Goal: Check status: Check status

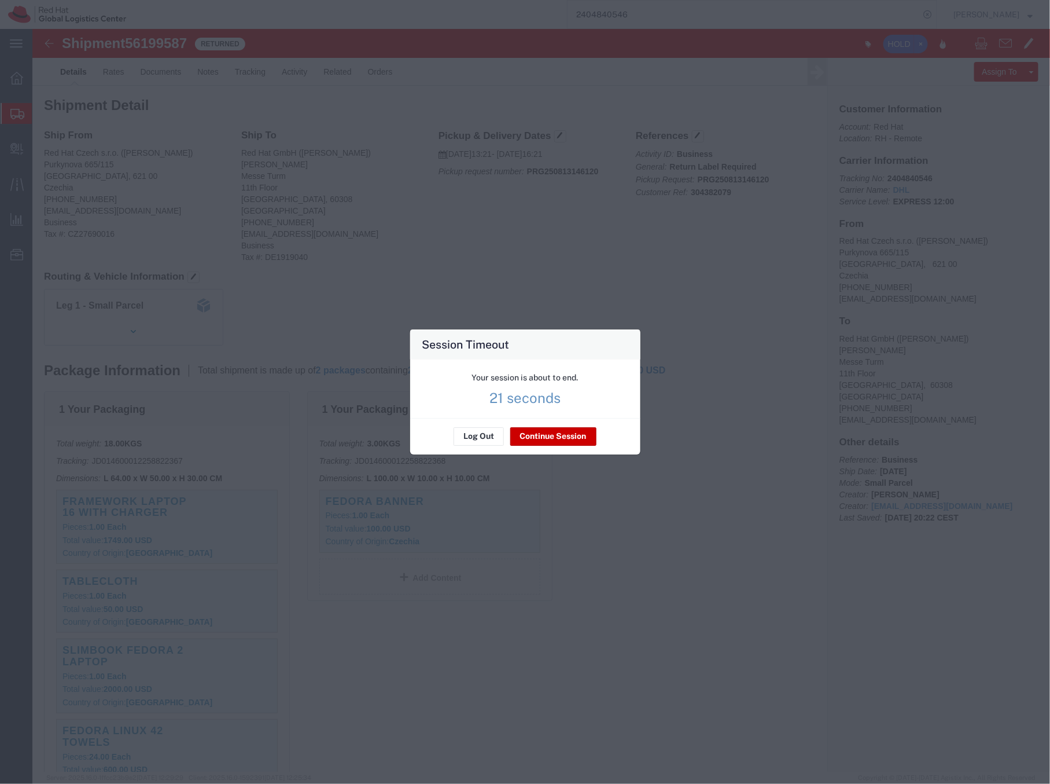
scroll to position [186, 0]
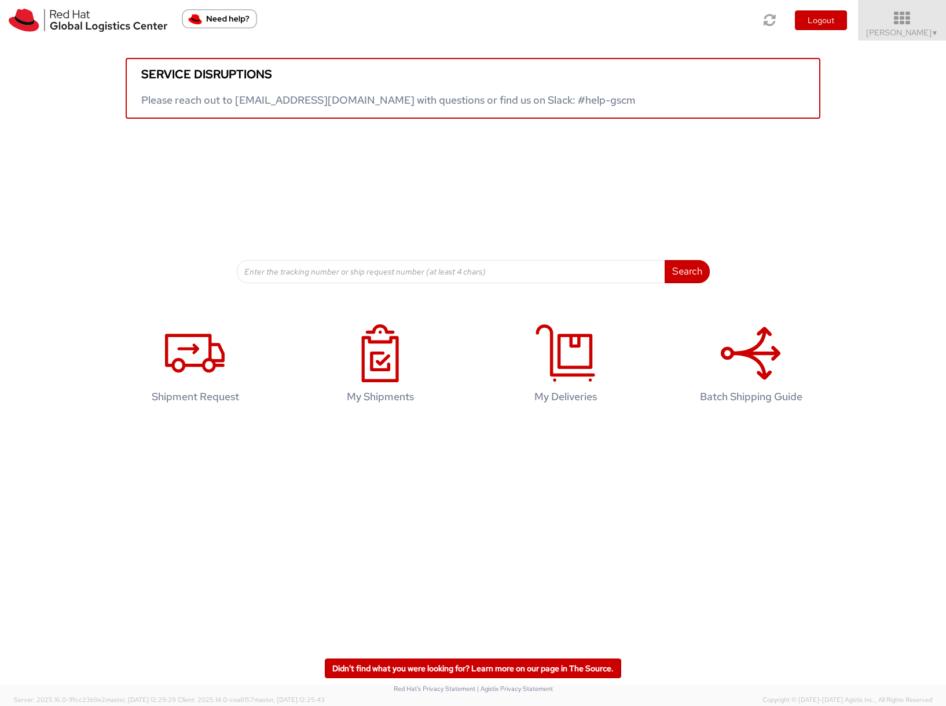
click at [887, 29] on link "Sona Mala ▼" at bounding box center [902, 20] width 88 height 41
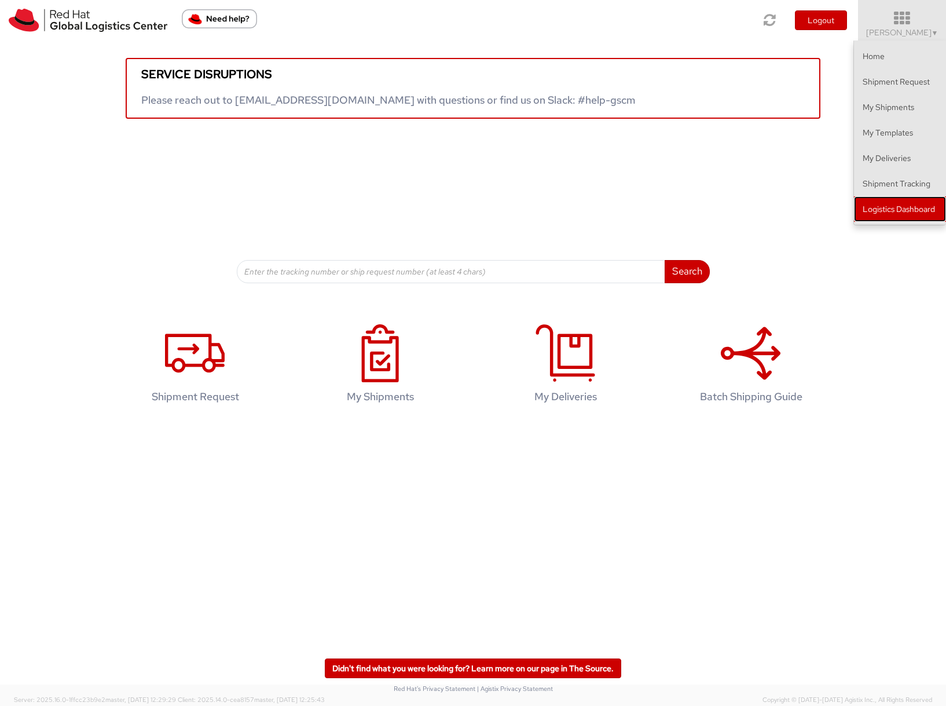
click at [895, 211] on link "Logistics Dashboard" at bounding box center [900, 208] width 92 height 25
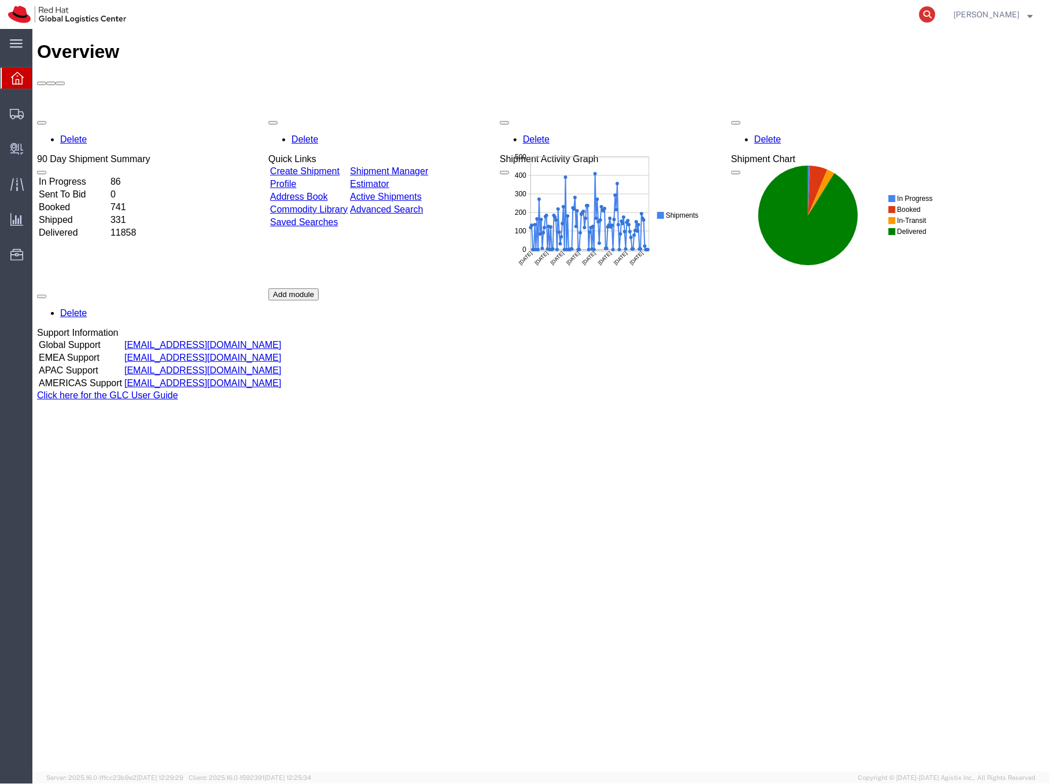
click at [936, 14] on icon at bounding box center [928, 14] width 16 height 16
click at [712, 14] on input "search" at bounding box center [744, 15] width 352 height 28
type input "286492575818"
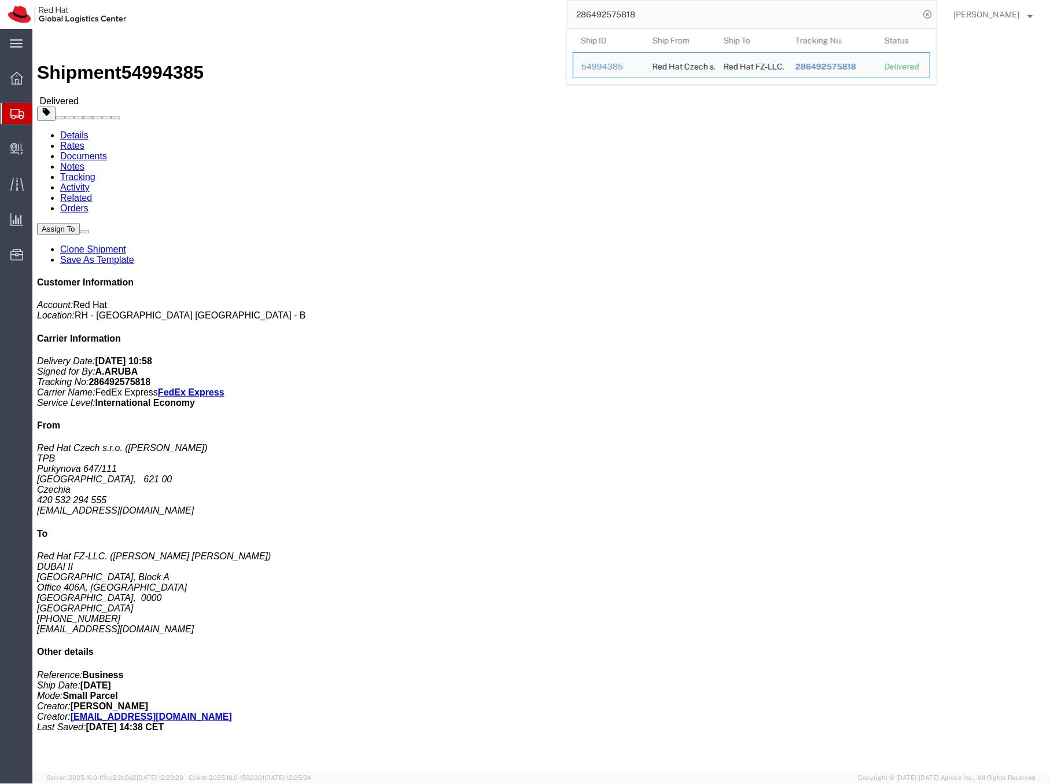
click b "286492575818"
